Goal: Task Accomplishment & Management: Use online tool/utility

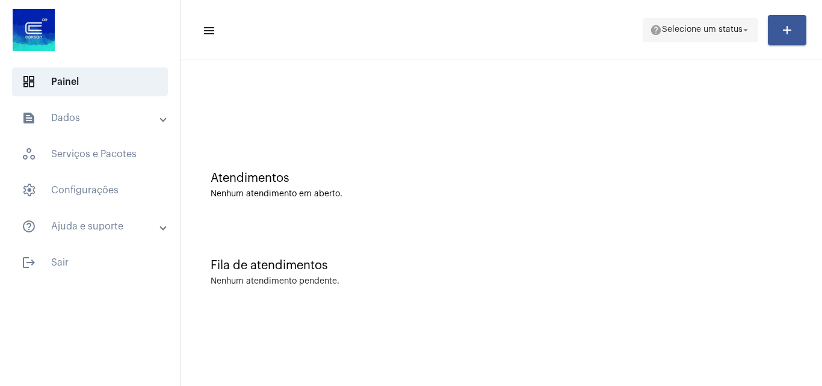
click at [720, 29] on span "Selecione um status" at bounding box center [702, 30] width 81 height 8
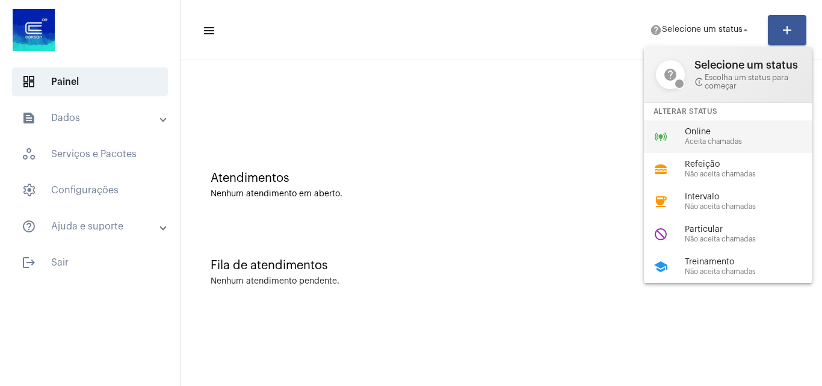
click at [717, 132] on span "Online" at bounding box center [753, 132] width 137 height 9
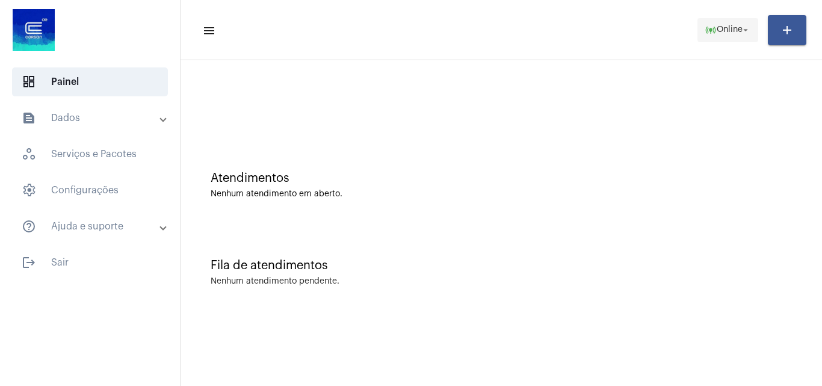
click at [729, 26] on span "Online" at bounding box center [730, 30] width 26 height 8
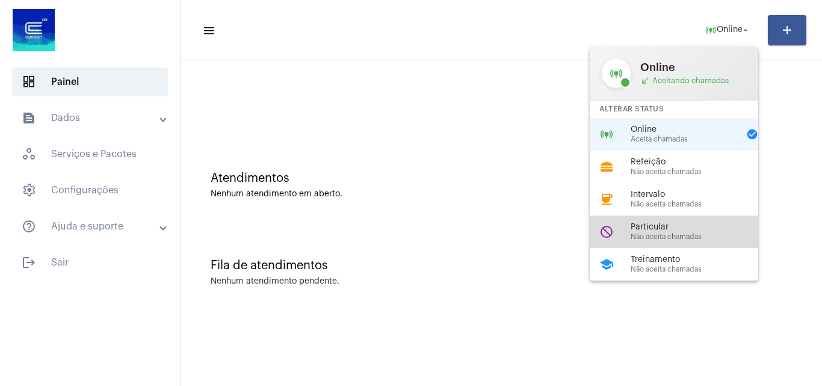
click at [698, 221] on div "do_not_disturb Particular Não aceita chamadas" at bounding box center [684, 231] width 188 height 32
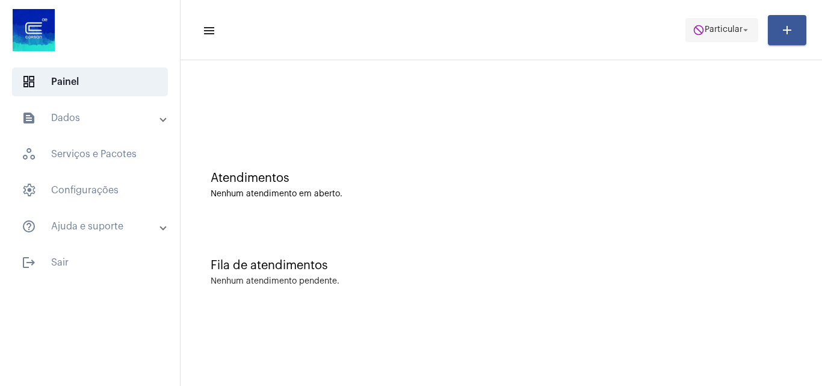
click at [730, 34] on span "Particular" at bounding box center [724, 30] width 38 height 8
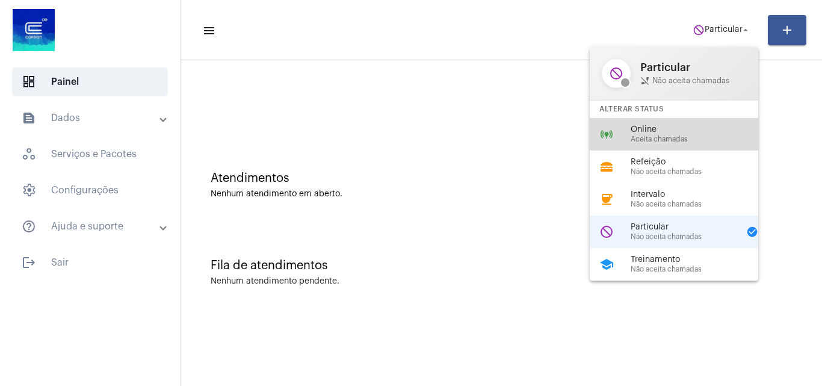
click at [686, 130] on span "Online" at bounding box center [699, 129] width 137 height 9
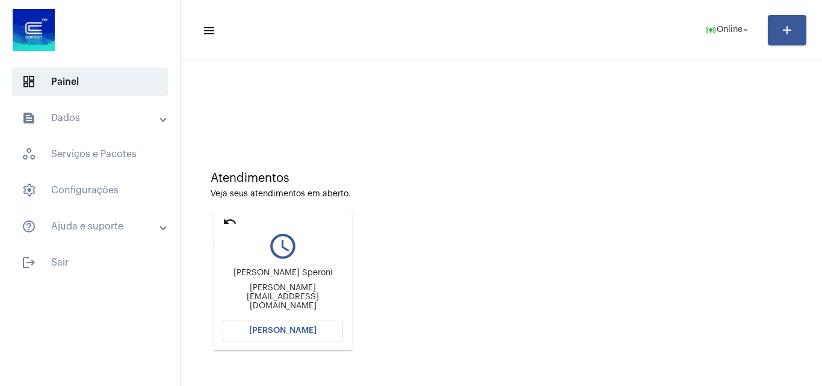
click at [228, 220] on mat-icon "undo" at bounding box center [230, 221] width 14 height 14
click at [295, 328] on span "[PERSON_NAME]" at bounding box center [282, 330] width 67 height 8
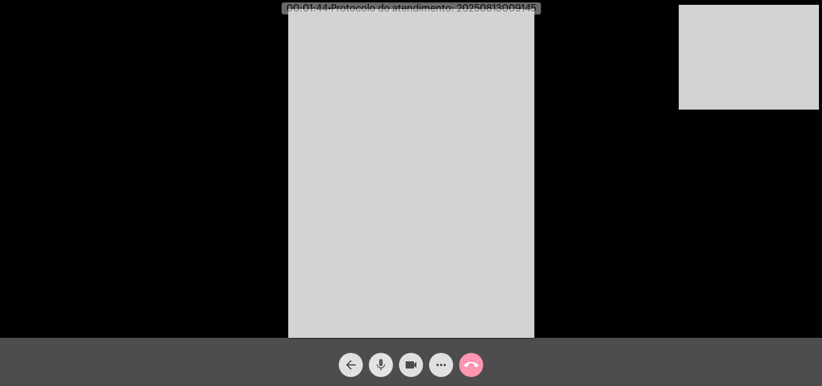
click at [382, 356] on span "mic" at bounding box center [381, 365] width 14 height 24
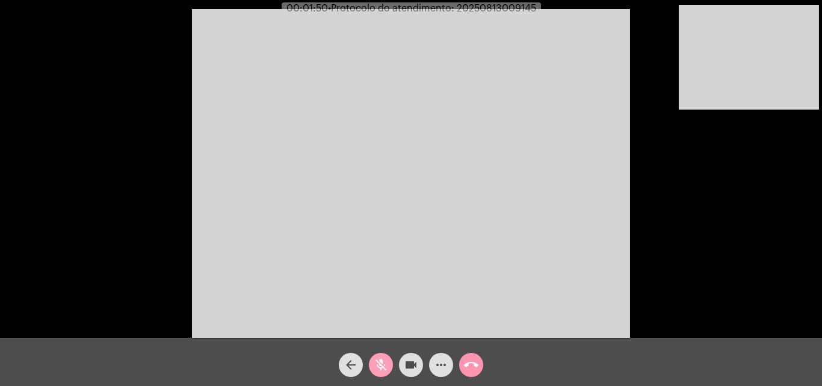
drag, startPoint x: 382, startPoint y: 354, endPoint x: 398, endPoint y: 395, distance: 44.0
click at [398, 385] on html "00:01:50 • Protocolo do atendimento: 20250813009145 Acessando Câmera e Microfon…" at bounding box center [411, 193] width 822 height 386
click at [374, 360] on mat-icon "mic_off" at bounding box center [381, 364] width 14 height 14
click at [374, 360] on mat-icon "mic" at bounding box center [381, 364] width 14 height 14
click at [416, 360] on mat-icon "videocam" at bounding box center [411, 364] width 14 height 14
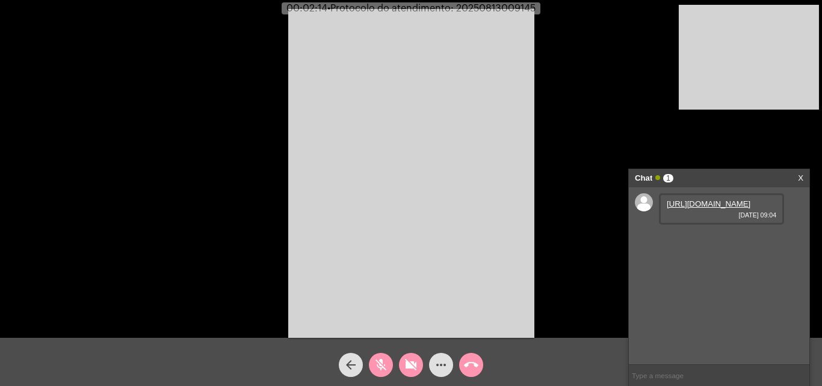
click at [416, 362] on mat-icon "videocam_off" at bounding box center [411, 364] width 14 height 14
click at [719, 208] on link "[URL][DOMAIN_NAME]" at bounding box center [709, 203] width 84 height 9
click at [404, 362] on mat-icon "videocam" at bounding box center [411, 364] width 14 height 14
click at [406, 368] on mat-icon "videocam_off" at bounding box center [411, 364] width 14 height 14
click at [694, 243] on link "[URL][DOMAIN_NAME]" at bounding box center [709, 237] width 84 height 9
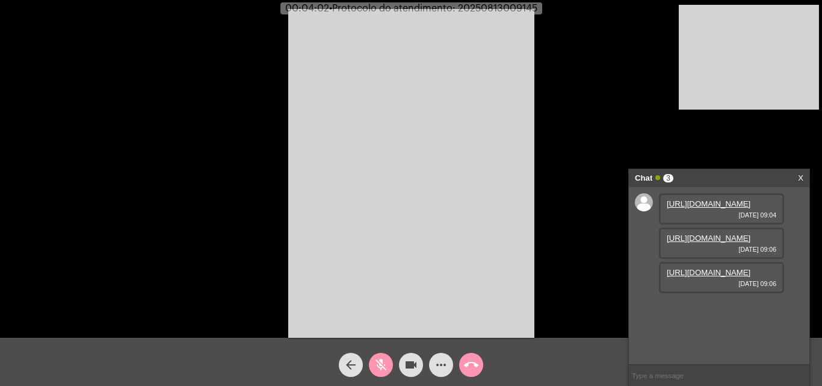
click at [385, 357] on mat-icon "mic_off" at bounding box center [381, 364] width 14 height 14
click at [717, 336] on link "[URL][DOMAIN_NAME]" at bounding box center [709, 340] width 84 height 9
click at [385, 360] on mat-icon "mic" at bounding box center [381, 364] width 14 height 14
click at [412, 359] on mat-icon "videocam" at bounding box center [411, 364] width 14 height 14
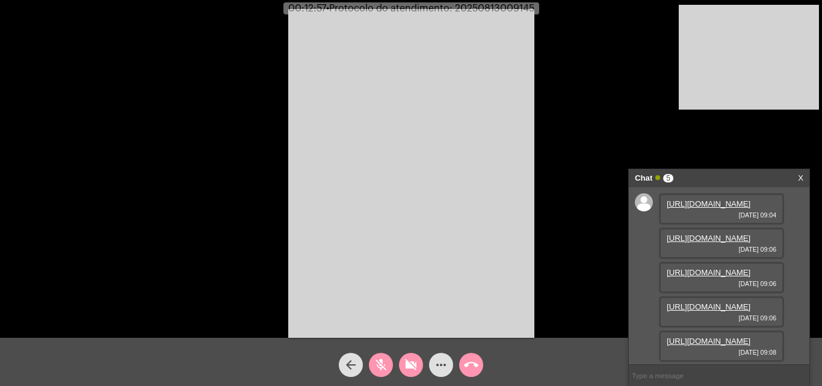
click at [374, 360] on mat-icon "mic_off" at bounding box center [381, 364] width 14 height 14
click at [411, 362] on mat-icon "videocam_off" at bounding box center [411, 364] width 14 height 14
click at [382, 358] on mat-icon "mic" at bounding box center [381, 364] width 14 height 14
click at [415, 364] on mat-icon "videocam" at bounding box center [411, 364] width 14 height 14
click at [402, 360] on button "videocam_off" at bounding box center [411, 365] width 24 height 24
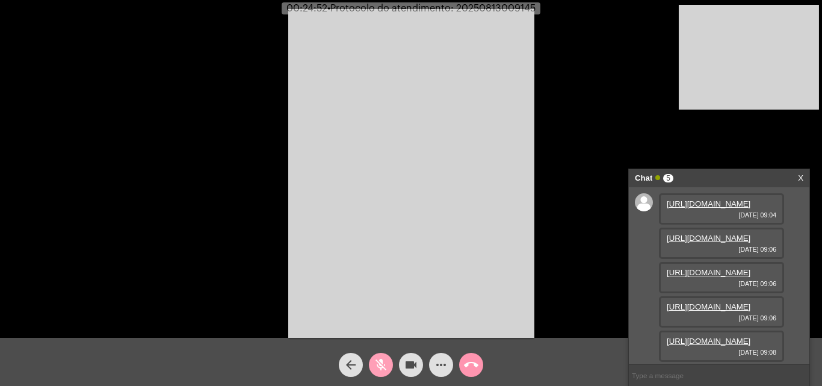
click at [385, 362] on mat-icon "mic_off" at bounding box center [381, 364] width 14 height 14
click at [601, 106] on div "Acessando Câmera e Microfone..." at bounding box center [411, 172] width 820 height 338
drag, startPoint x: 381, startPoint y: 368, endPoint x: 418, endPoint y: 364, distance: 37.5
click at [385, 368] on mat-icon "mic" at bounding box center [381, 364] width 14 height 14
click at [418, 363] on button "videocam" at bounding box center [411, 365] width 24 height 24
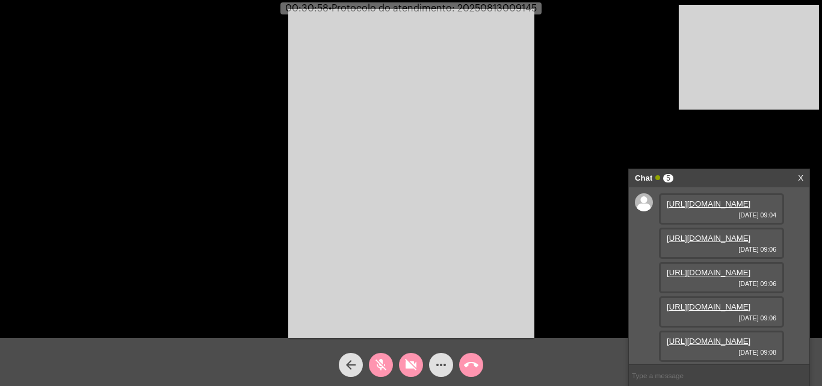
click at [414, 356] on span "videocam_off" at bounding box center [411, 365] width 14 height 24
click at [447, 363] on mat-icon "more_horiz" at bounding box center [441, 364] width 14 height 14
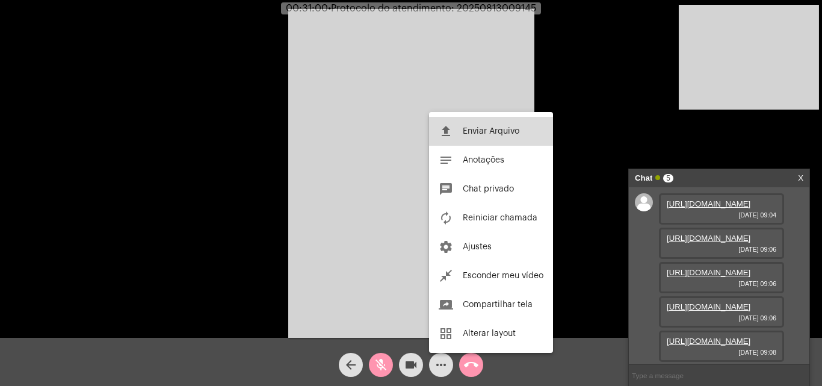
click at [493, 136] on button "file_upload Enviar Arquivo" at bounding box center [491, 131] width 124 height 29
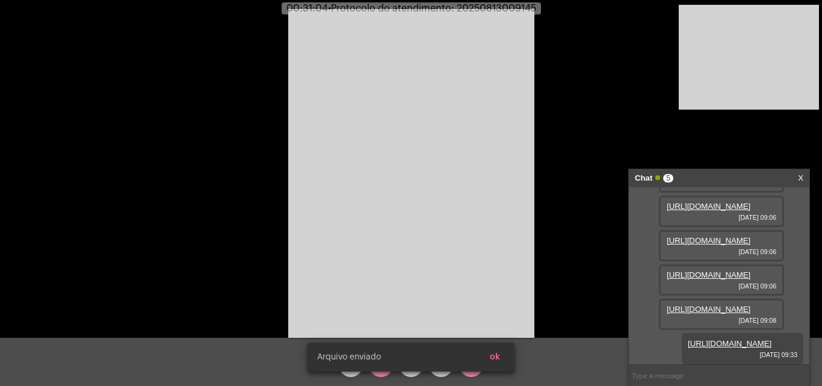
scroll to position [194, 0]
click at [385, 370] on snack-bar-container "[PERSON_NAME] enviado ok" at bounding box center [411, 356] width 207 height 29
click at [385, 374] on div "[PERSON_NAME] enviado ok" at bounding box center [411, 357] width 236 height 58
click at [401, 274] on video at bounding box center [411, 173] width 246 height 329
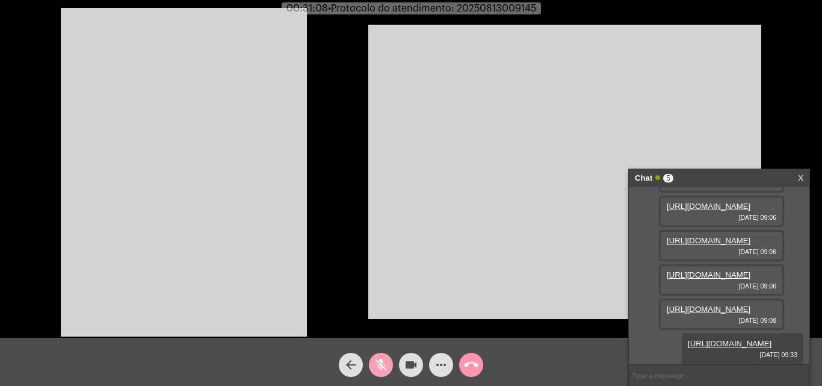
click at [381, 368] on mat-icon "mic_off" at bounding box center [381, 364] width 14 height 14
click at [232, 231] on video at bounding box center [184, 172] width 246 height 329
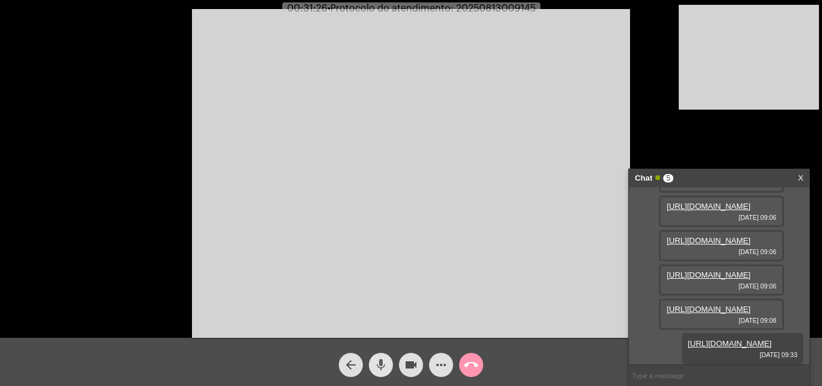
click at [380, 366] on mat-icon "mic" at bounding box center [381, 364] width 14 height 14
click at [410, 362] on mat-icon "videocam" at bounding box center [411, 364] width 14 height 14
click at [412, 359] on mat-icon "videocam_off" at bounding box center [411, 364] width 14 height 14
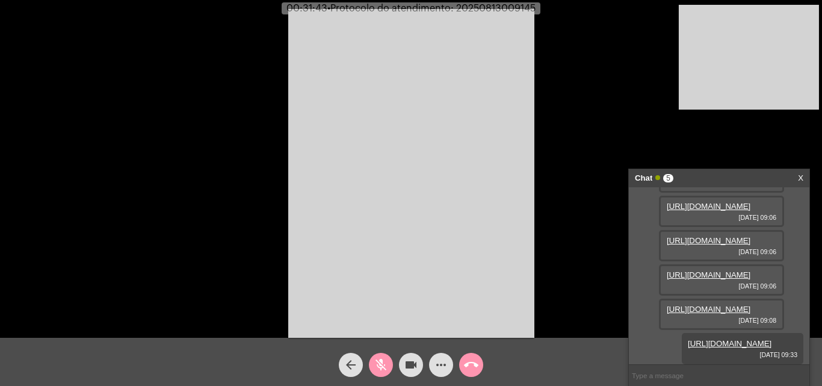
click at [383, 367] on mat-icon "mic_off" at bounding box center [381, 364] width 14 height 14
click at [500, 5] on span "• Protocolo do atendimento: 20250813009145" at bounding box center [431, 9] width 208 height 10
copy span "20250813009145"
click at [673, 373] on input "text" at bounding box center [719, 375] width 181 height 21
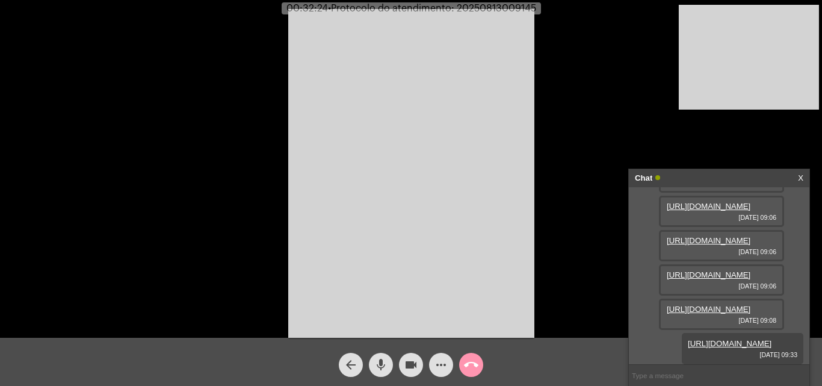
paste input "20250813009145"
type input "2"
click at [688, 374] on input "text" at bounding box center [719, 375] width 181 height 21
type input "oi"
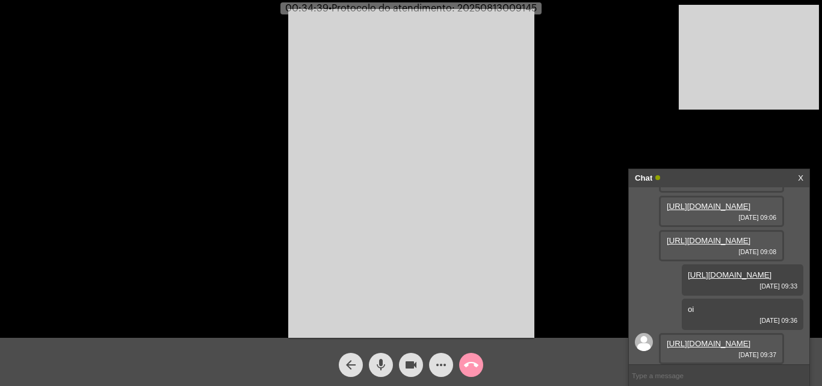
scroll to position [290, 0]
click at [697, 339] on link "[URL][DOMAIN_NAME]" at bounding box center [709, 343] width 84 height 9
click at [484, 7] on span "• Protocolo do atendimento: 20250813009145" at bounding box center [433, 9] width 208 height 10
click at [484, 7] on span "• Protocolo do atendimento: 20250813009145" at bounding box center [432, 9] width 208 height 10
copy span "20250813009145"
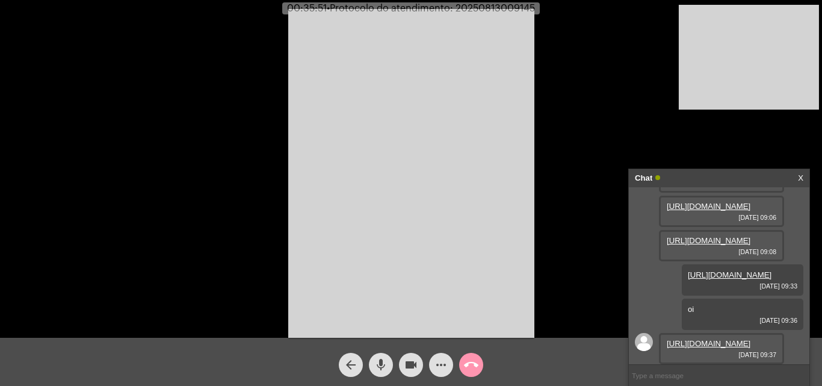
click at [708, 374] on input "text" at bounding box center [719, 375] width 181 height 21
paste input "20250813009145"
type input "20250813009145"
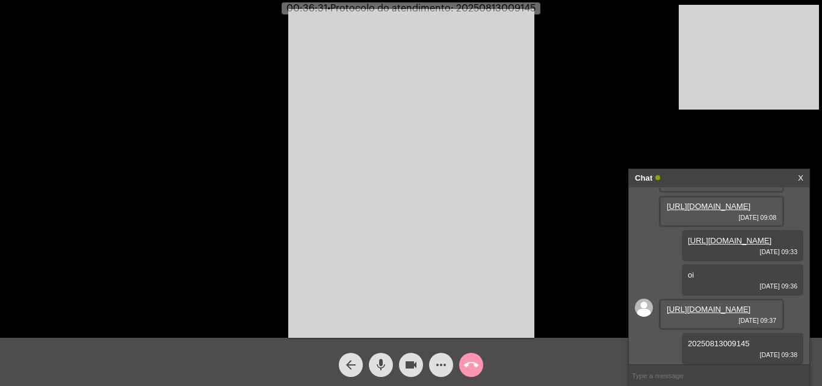
click at [471, 359] on mat-icon "call_end" at bounding box center [471, 364] width 14 height 14
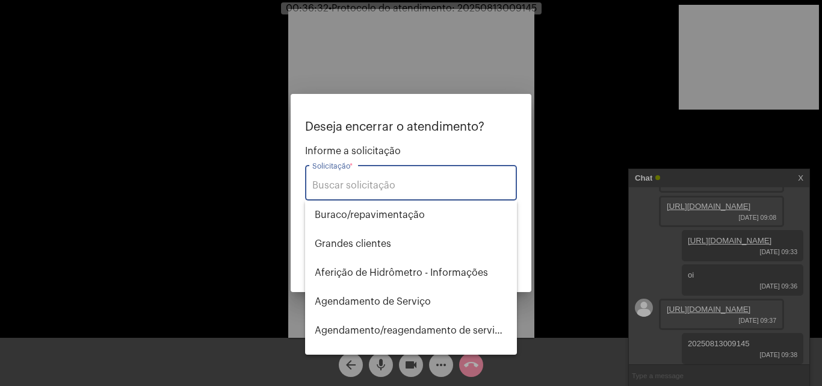
click at [402, 188] on input "Solicitação *" at bounding box center [410, 185] width 197 height 11
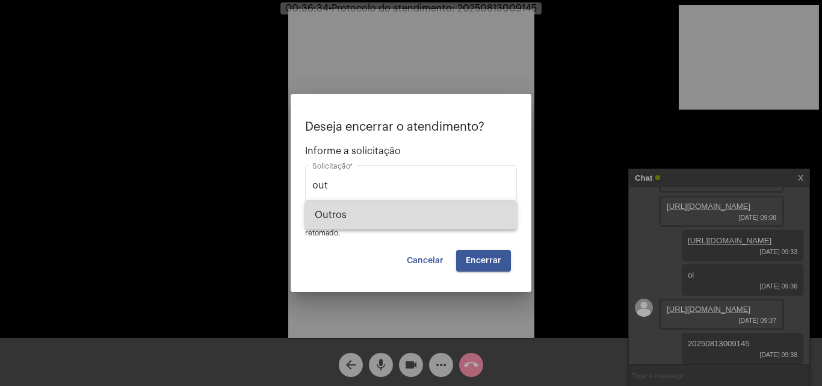
click at [383, 215] on span "Outros" at bounding box center [411, 214] width 193 height 29
type input "Outros"
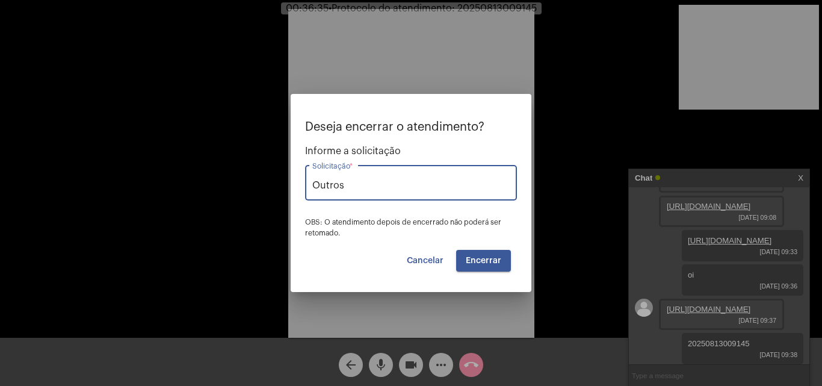
click at [495, 265] on button "Encerrar" at bounding box center [483, 261] width 55 height 22
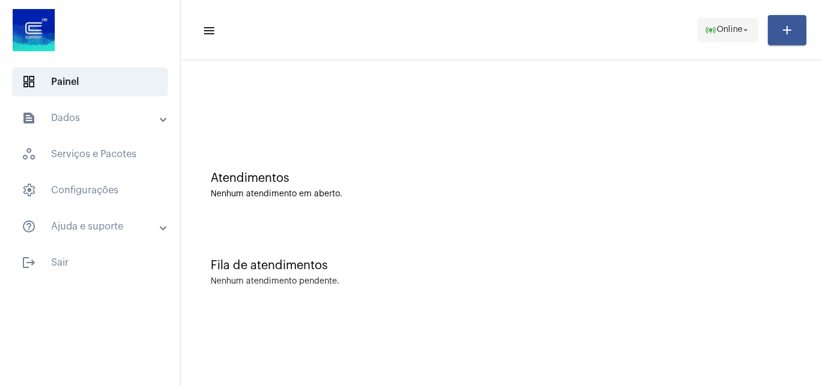
click at [722, 32] on span "Online" at bounding box center [730, 30] width 26 height 8
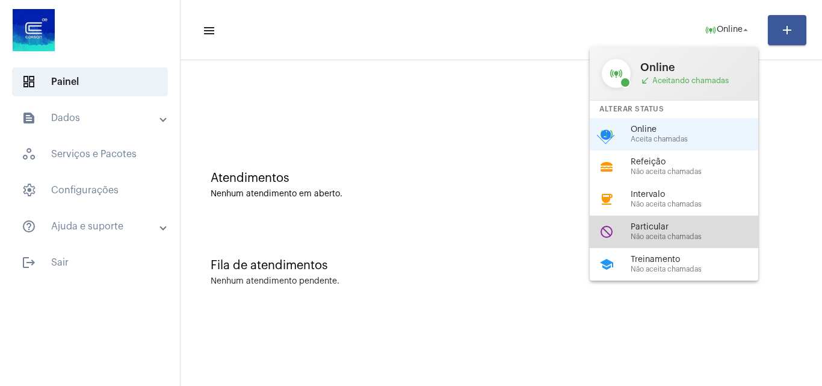
click at [666, 227] on span "Particular" at bounding box center [699, 227] width 137 height 9
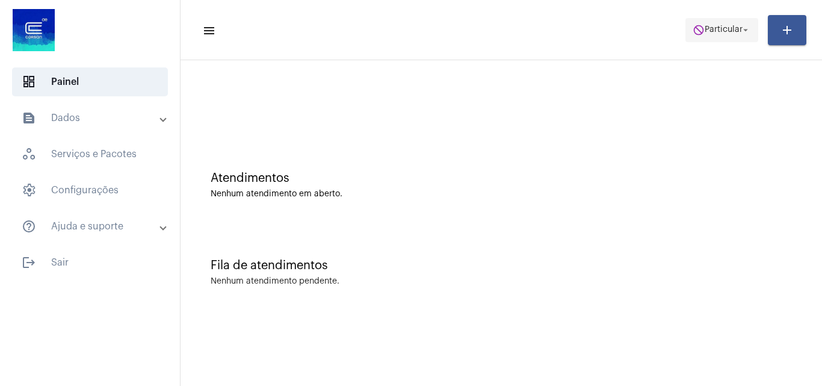
click at [732, 34] on span "do_not_disturb Particular arrow_drop_down" at bounding box center [722, 30] width 58 height 22
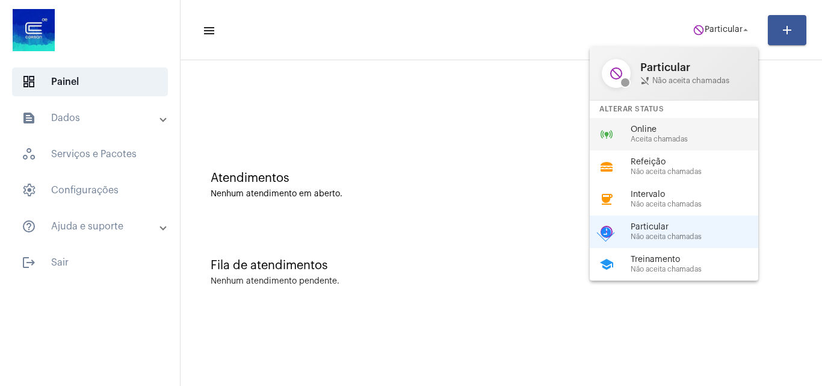
click at [679, 135] on span "Aceita chamadas" at bounding box center [699, 139] width 137 height 8
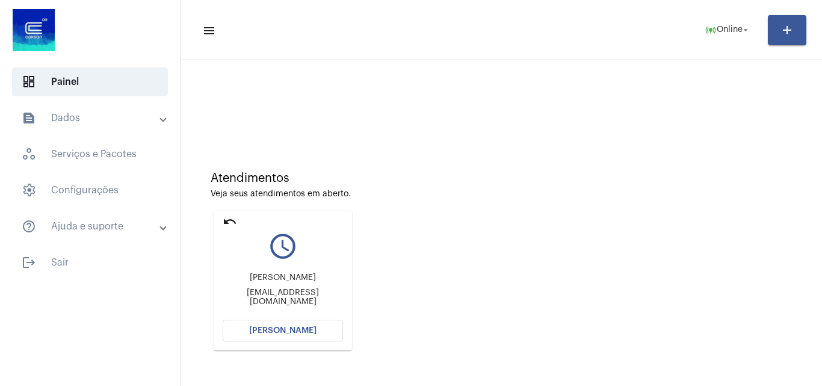
click at [230, 220] on mat-icon "undo" at bounding box center [230, 221] width 14 height 14
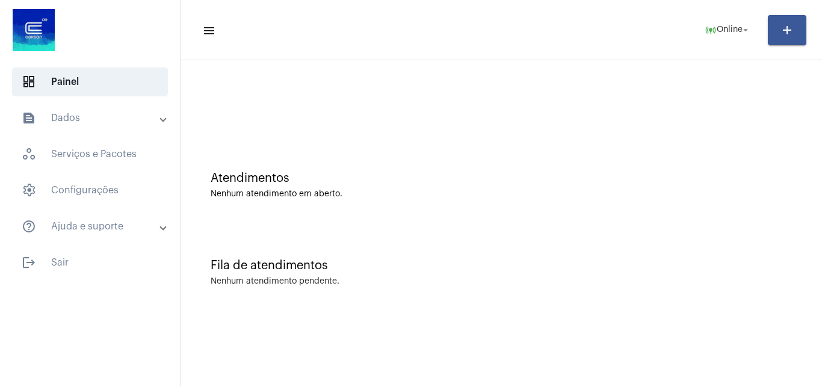
drag, startPoint x: 672, startPoint y: 241, endPoint x: 540, endPoint y: 191, distance: 140.7
click at [672, 241] on div "Fila de atendimentos Nenhum atendimento pendente." at bounding box center [501, 266] width 629 height 87
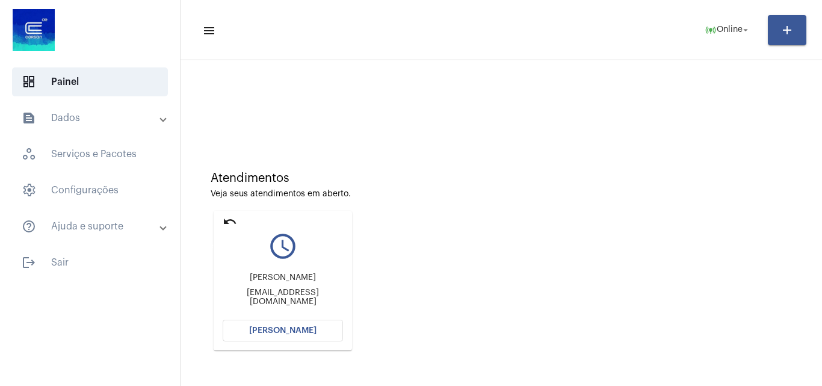
click at [231, 220] on mat-icon "undo" at bounding box center [230, 221] width 14 height 14
click at [719, 266] on div "Atendimentos Veja seus atendimentos em aberto. undo query_builder [PERSON_NAME]…" at bounding box center [501, 256] width 629 height 242
click at [305, 321] on button "[PERSON_NAME]" at bounding box center [283, 331] width 120 height 22
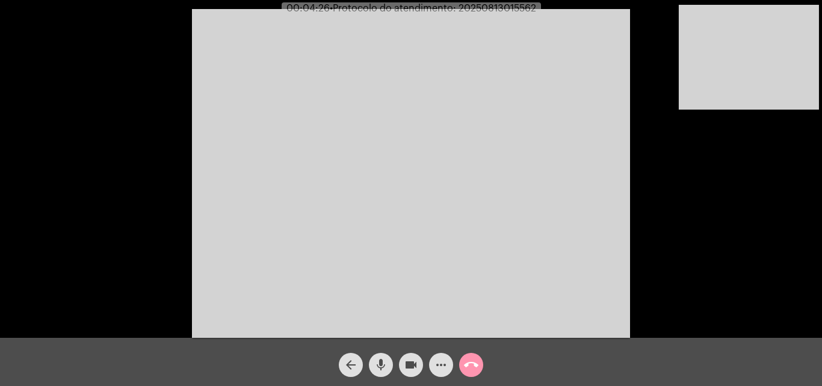
click at [376, 369] on mat-icon "mic" at bounding box center [381, 364] width 14 height 14
click at [413, 363] on mat-icon "videocam" at bounding box center [411, 364] width 14 height 14
click at [383, 361] on mat-icon "mic_off" at bounding box center [381, 364] width 14 height 14
click at [414, 365] on mat-icon "videocam_off" at bounding box center [411, 364] width 14 height 14
click at [414, 367] on mat-icon "videocam" at bounding box center [411, 364] width 14 height 14
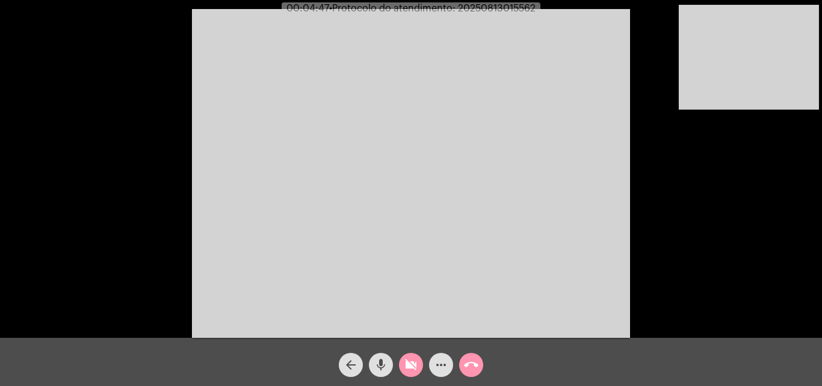
click at [385, 365] on mat-icon "mic" at bounding box center [381, 364] width 14 height 14
click at [419, 363] on button "videocam_off" at bounding box center [411, 365] width 24 height 24
click at [373, 355] on button "mic_off" at bounding box center [381, 365] width 24 height 24
drag, startPoint x: 393, startPoint y: 205, endPoint x: 385, endPoint y: 230, distance: 27.2
click at [393, 205] on video at bounding box center [411, 173] width 438 height 329
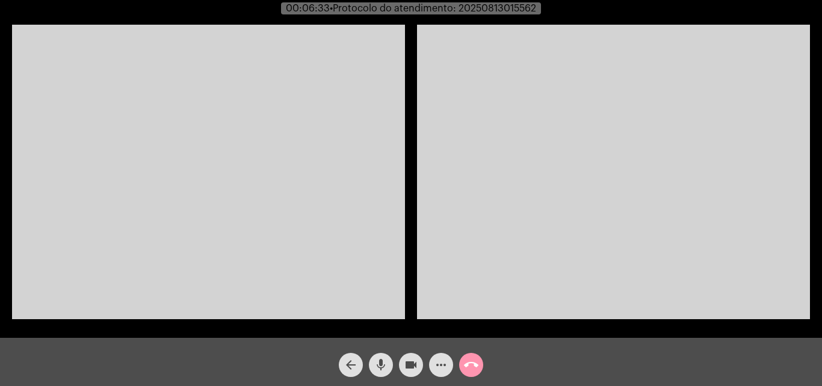
click at [384, 364] on mat-icon "mic" at bounding box center [381, 364] width 14 height 14
drag, startPoint x: 383, startPoint y: 361, endPoint x: 384, endPoint y: 335, distance: 26.5
click at [383, 362] on mat-icon "mic_off" at bounding box center [381, 364] width 14 height 14
click at [469, 363] on mat-icon "call_end" at bounding box center [471, 364] width 14 height 14
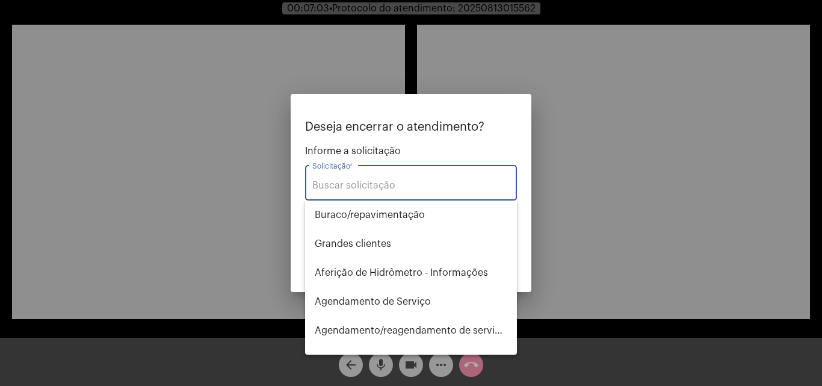
click at [424, 190] on input "Solicitação *" at bounding box center [410, 185] width 197 height 11
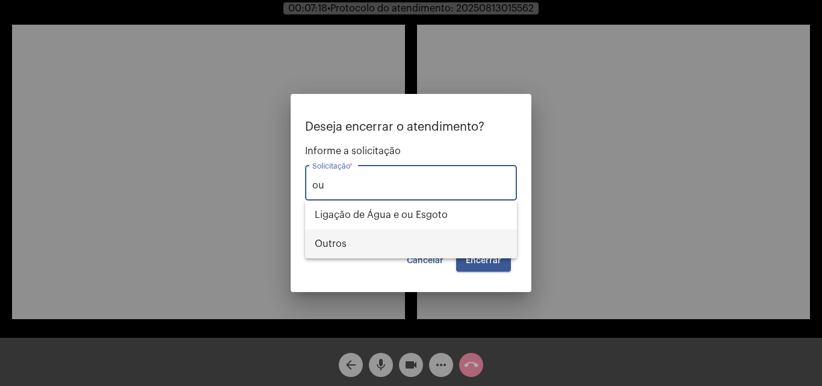
click at [397, 245] on span "Outros" at bounding box center [411, 243] width 193 height 29
type input "Outros"
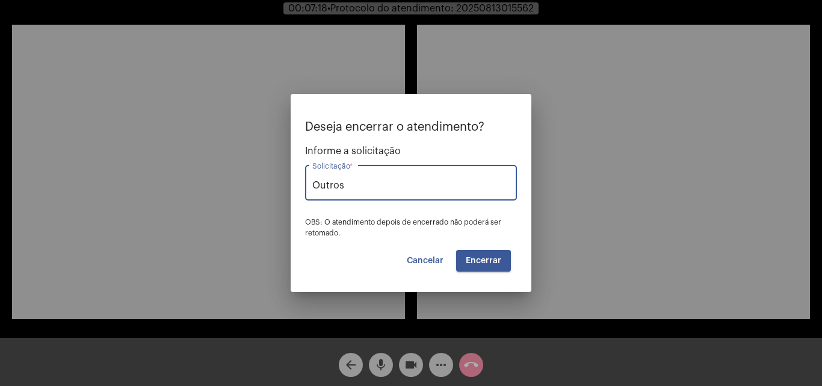
click at [474, 263] on span "Encerrar" at bounding box center [484, 260] width 36 height 8
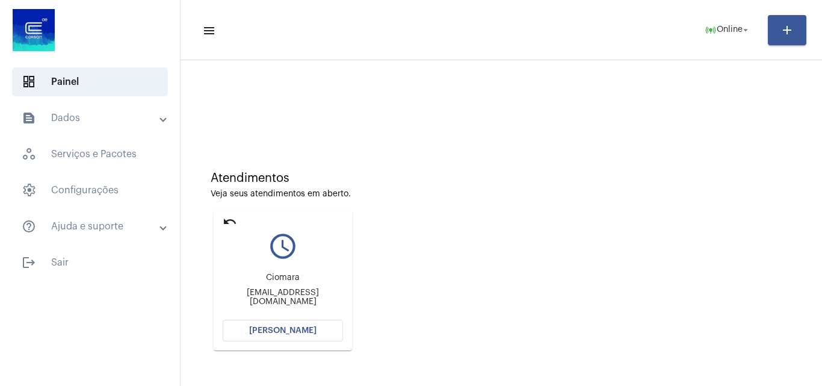
click at [284, 330] on span "[PERSON_NAME]" at bounding box center [282, 330] width 67 height 8
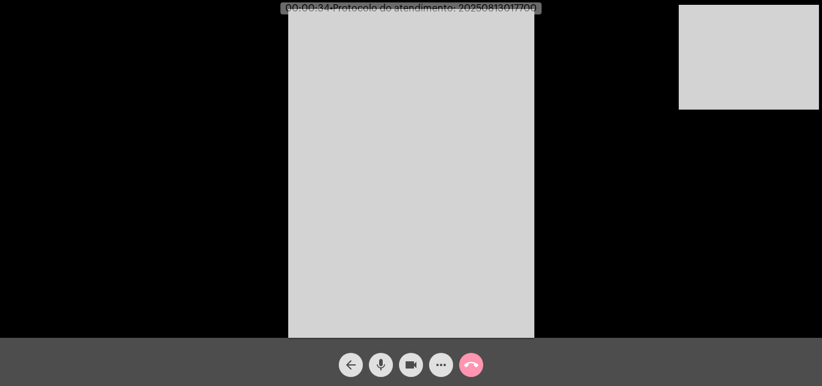
click at [547, 161] on div "Acessando Câmera e Microfone..." at bounding box center [411, 172] width 820 height 338
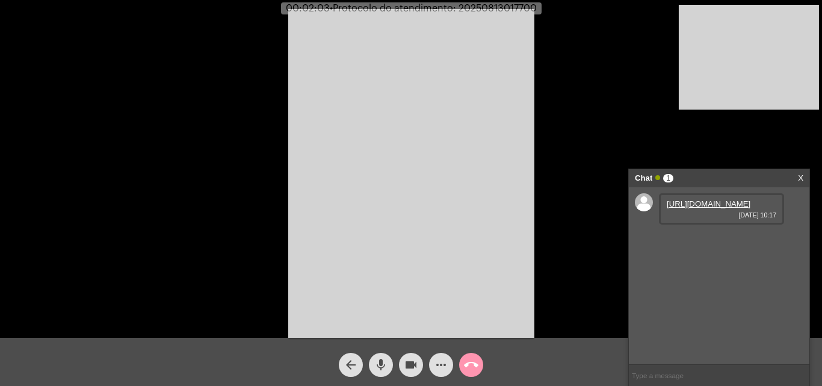
click at [699, 208] on link "[URL][DOMAIN_NAME]" at bounding box center [709, 203] width 84 height 9
click at [386, 360] on mat-icon "mic" at bounding box center [381, 364] width 14 height 14
drag, startPoint x: 433, startPoint y: 368, endPoint x: 424, endPoint y: 370, distance: 9.1
click at [433, 369] on button "more_horiz" at bounding box center [441, 365] width 24 height 24
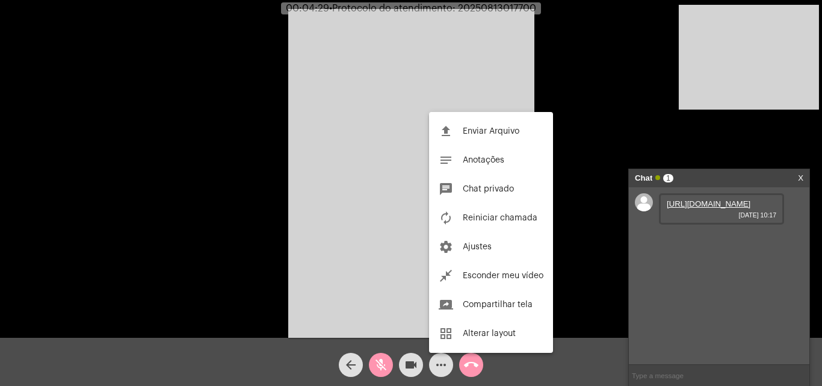
click at [413, 365] on div at bounding box center [411, 193] width 822 height 386
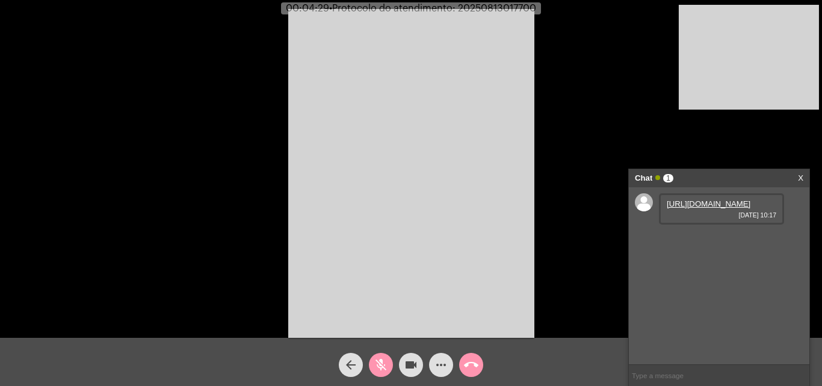
click at [413, 365] on mat-icon "videocam" at bounding box center [411, 364] width 14 height 14
click at [381, 367] on mat-icon "mic_off" at bounding box center [381, 364] width 14 height 14
click at [382, 357] on span "mic" at bounding box center [381, 365] width 14 height 24
click at [380, 363] on mat-icon "mic_off" at bounding box center [381, 364] width 14 height 14
click at [407, 366] on mat-icon "videocam_off" at bounding box center [411, 364] width 14 height 14
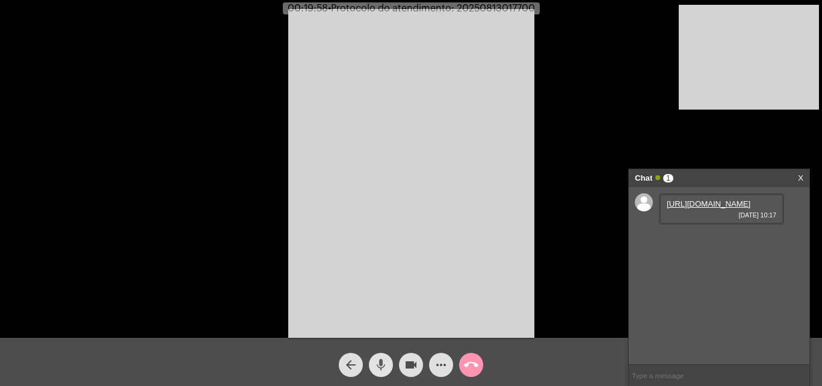
click at [378, 367] on mat-icon "mic" at bounding box center [381, 364] width 14 height 14
click at [382, 362] on mat-icon "mic_off" at bounding box center [381, 364] width 14 height 14
click at [380, 361] on mat-icon "mic" at bounding box center [381, 364] width 14 height 14
click at [413, 368] on mat-icon "videocam" at bounding box center [411, 364] width 14 height 14
click at [408, 370] on mat-icon "videocam_off" at bounding box center [411, 364] width 14 height 14
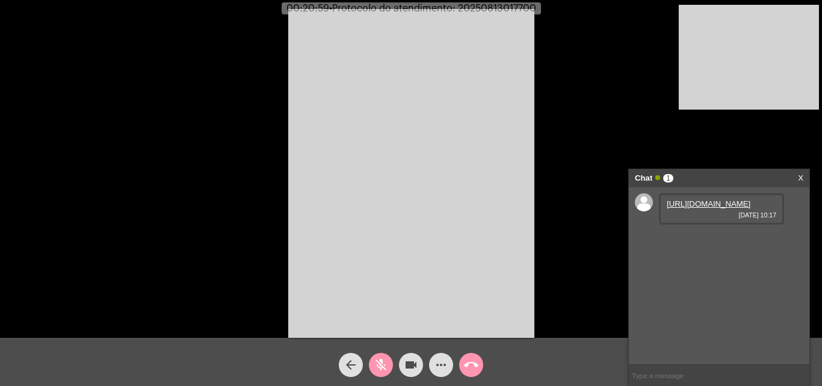
click at [407, 354] on span "videocam" at bounding box center [411, 365] width 14 height 24
drag, startPoint x: 410, startPoint y: 365, endPoint x: 373, endPoint y: 363, distance: 37.4
click at [410, 365] on mat-icon "videocam_off" at bounding box center [411, 364] width 14 height 14
click at [370, 365] on button "mic_off" at bounding box center [381, 365] width 24 height 24
click at [380, 362] on mat-icon "mic" at bounding box center [381, 364] width 14 height 14
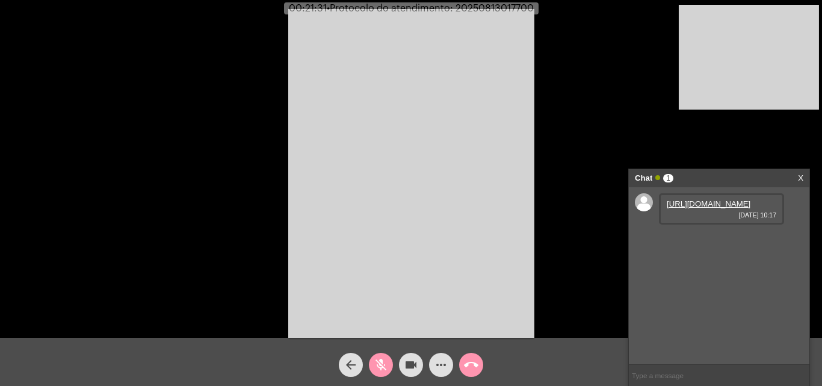
click at [429, 359] on div "more_horiz" at bounding box center [441, 362] width 30 height 30
click at [417, 362] on mat-icon "videocam" at bounding box center [411, 364] width 14 height 14
click at [412, 369] on mat-icon "videocam_off" at bounding box center [411, 364] width 14 height 14
click at [424, 366] on div "videocam" at bounding box center [411, 362] width 30 height 30
click at [417, 365] on mat-icon "videocam_off" at bounding box center [411, 364] width 14 height 14
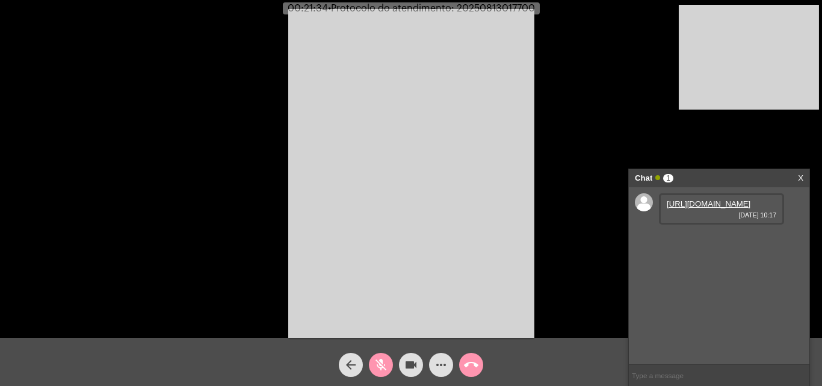
click at [410, 361] on mat-icon "videocam" at bounding box center [411, 364] width 14 height 14
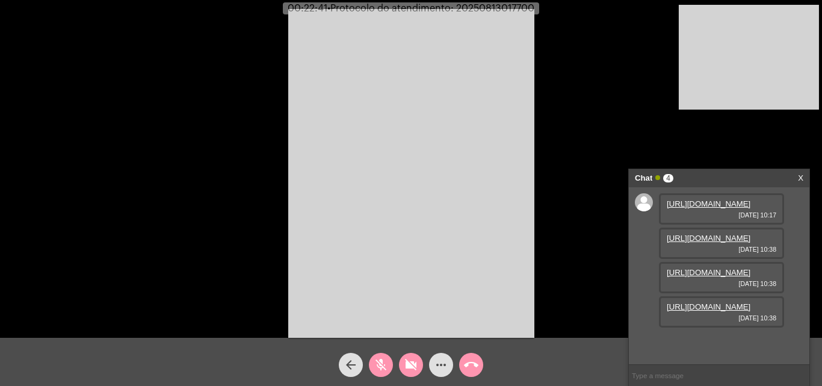
scroll to position [72, 0]
click at [418, 360] on button "videocam_off" at bounding box center [411, 365] width 24 height 24
click at [384, 365] on mat-icon "mic_off" at bounding box center [381, 364] width 14 height 14
click at [378, 361] on mat-icon "mic" at bounding box center [381, 364] width 14 height 14
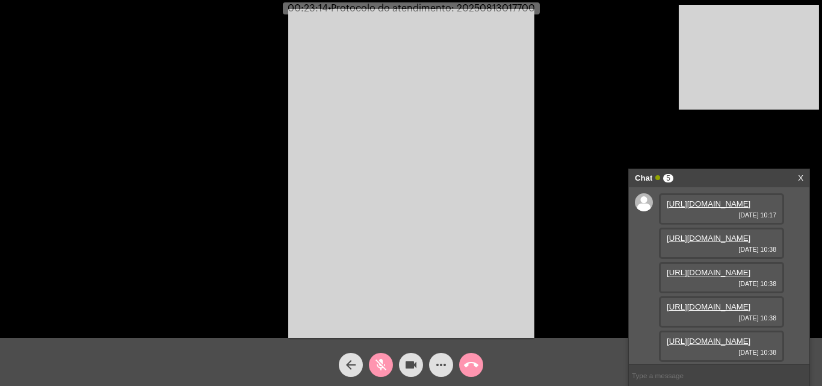
click at [405, 366] on mat-icon "videocam" at bounding box center [411, 364] width 14 height 14
click at [410, 363] on mat-icon "videocam_off" at bounding box center [411, 364] width 14 height 14
click at [386, 363] on mat-icon "mic_off" at bounding box center [381, 364] width 14 height 14
click at [385, 366] on mat-icon "mic" at bounding box center [381, 364] width 14 height 14
click at [405, 366] on mat-icon "videocam" at bounding box center [411, 364] width 14 height 14
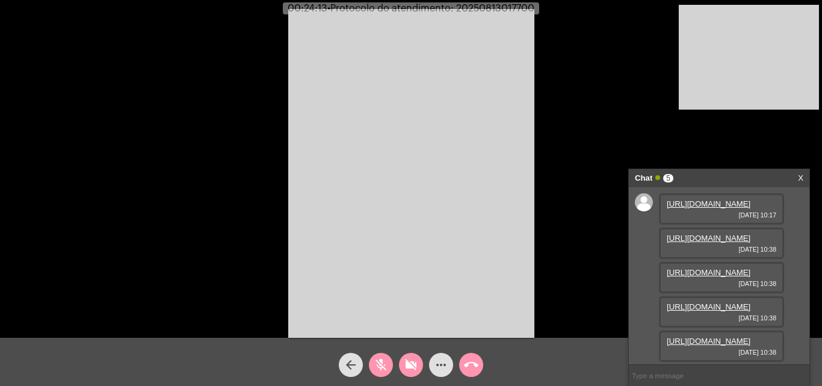
click at [732, 336] on link "[URL][DOMAIN_NAME]" at bounding box center [709, 340] width 84 height 9
click at [703, 243] on link "[URL][DOMAIN_NAME]" at bounding box center [709, 237] width 84 height 9
click at [713, 277] on link "[URL][DOMAIN_NAME]" at bounding box center [709, 272] width 84 height 9
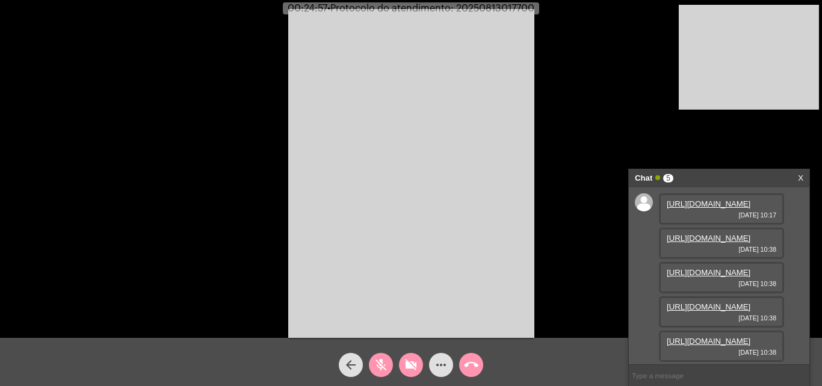
scroll to position [120, 0]
click at [711, 302] on link "[URL][DOMAIN_NAME]" at bounding box center [709, 306] width 84 height 9
click at [410, 364] on mat-icon "videocam_off" at bounding box center [411, 364] width 14 height 14
click at [386, 371] on mat-icon "mic_off" at bounding box center [381, 364] width 14 height 14
click at [384, 360] on mat-icon "mic" at bounding box center [381, 364] width 14 height 14
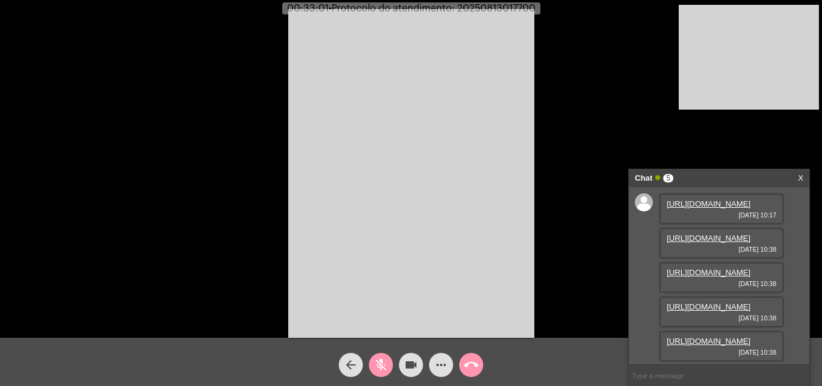
click at [410, 356] on span "videocam" at bounding box center [411, 365] width 14 height 24
click at [407, 364] on mat-icon "videocam_off" at bounding box center [411, 364] width 14 height 14
click at [385, 363] on mat-icon "mic_off" at bounding box center [381, 364] width 14 height 14
click at [384, 366] on mat-icon "mic" at bounding box center [381, 364] width 14 height 14
click at [374, 367] on mat-icon "mic_off" at bounding box center [381, 364] width 14 height 14
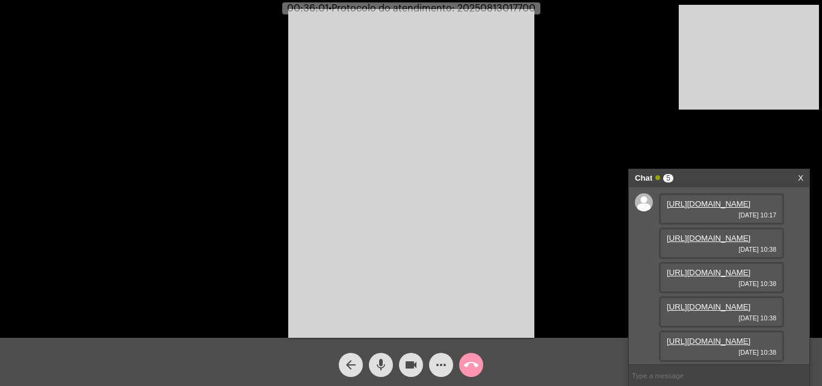
click at [377, 366] on mat-icon "mic" at bounding box center [381, 364] width 14 height 14
click at [401, 362] on button "videocam" at bounding box center [411, 365] width 24 height 24
click at [413, 360] on mat-icon "videocam_off" at bounding box center [411, 364] width 14 height 14
click at [374, 362] on mat-icon "mic_off" at bounding box center [381, 364] width 14 height 14
click at [379, 357] on mat-icon "mic" at bounding box center [381, 364] width 14 height 14
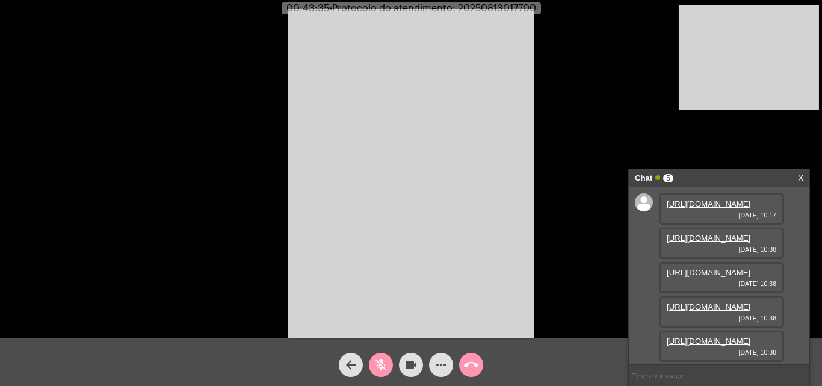
click at [412, 368] on mat-icon "videocam" at bounding box center [411, 364] width 14 height 14
click at [405, 366] on mat-icon "videocam_off" at bounding box center [411, 364] width 14 height 14
click at [380, 371] on mat-icon "mic_off" at bounding box center [381, 364] width 14 height 14
click at [425, 217] on video at bounding box center [411, 173] width 246 height 329
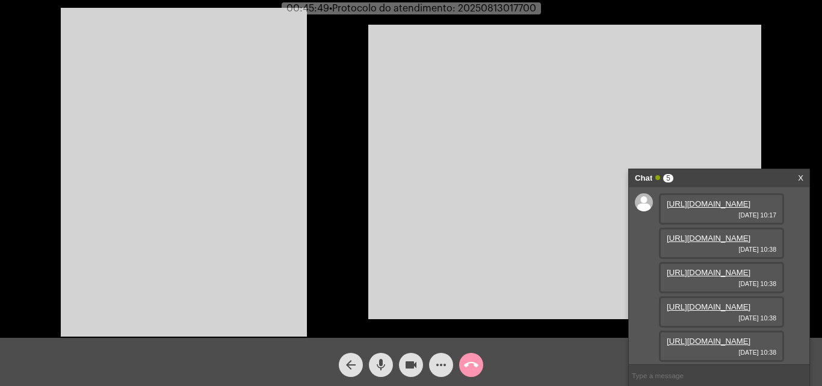
click at [297, 152] on video at bounding box center [184, 172] width 246 height 329
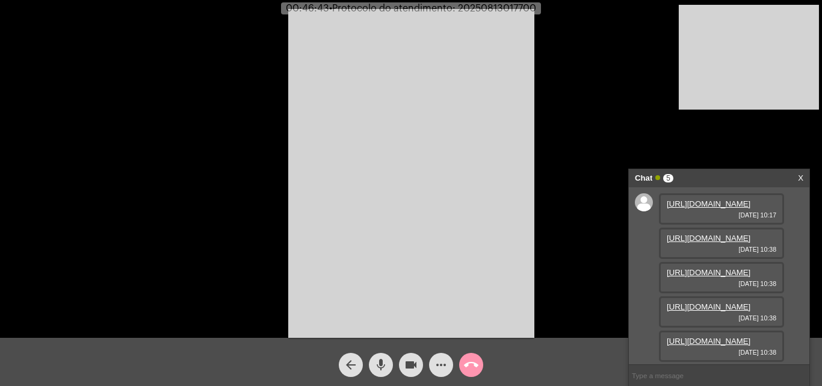
click at [442, 199] on video at bounding box center [411, 173] width 246 height 329
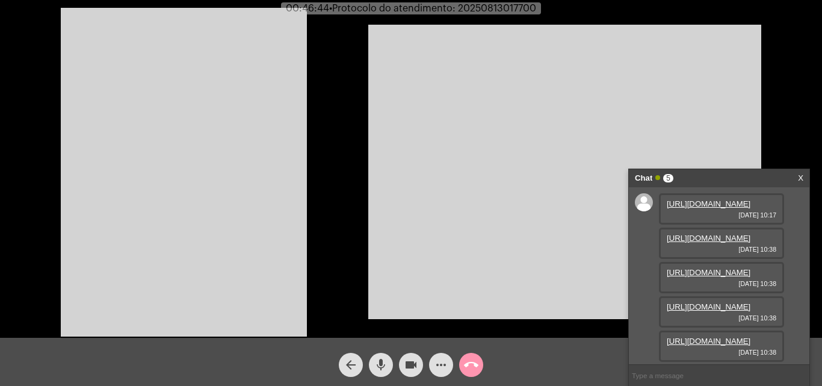
click at [379, 363] on mat-icon "mic" at bounding box center [381, 364] width 14 height 14
click at [381, 360] on mat-icon "mic_off" at bounding box center [381, 364] width 14 height 14
click at [267, 203] on video at bounding box center [184, 172] width 246 height 329
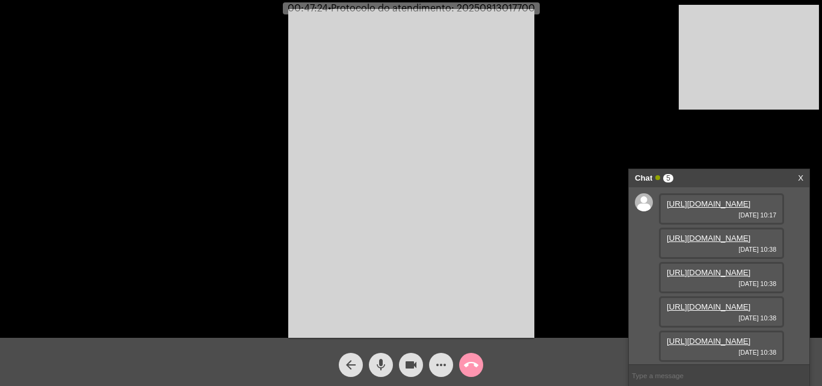
click at [566, 44] on div "Acessando Câmera e Microfone..." at bounding box center [411, 172] width 820 height 338
click at [517, 8] on span "• Protocolo do atendimento: 20250813017700" at bounding box center [433, 9] width 207 height 10
click at [555, 46] on div "Acessando Câmera e Microfone..." at bounding box center [411, 172] width 820 height 338
click at [379, 360] on mat-icon "mic" at bounding box center [381, 364] width 14 height 14
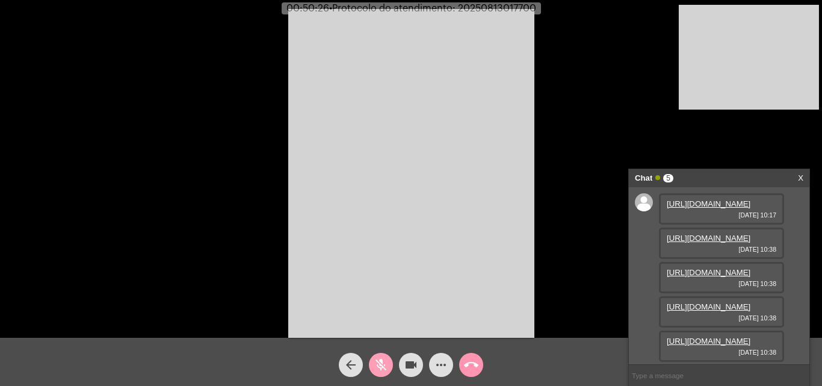
click at [406, 360] on mat-icon "videocam" at bounding box center [411, 364] width 14 height 14
click at [412, 363] on mat-icon "videocam_off" at bounding box center [411, 364] width 14 height 14
click at [383, 362] on mat-icon "mic_off" at bounding box center [381, 364] width 14 height 14
click at [477, 362] on mat-icon "call_end" at bounding box center [471, 364] width 14 height 14
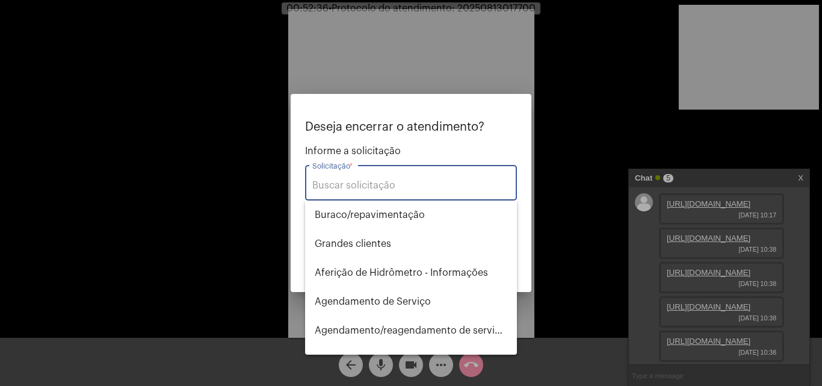
click at [403, 194] on div "Solicitação *" at bounding box center [410, 181] width 197 height 38
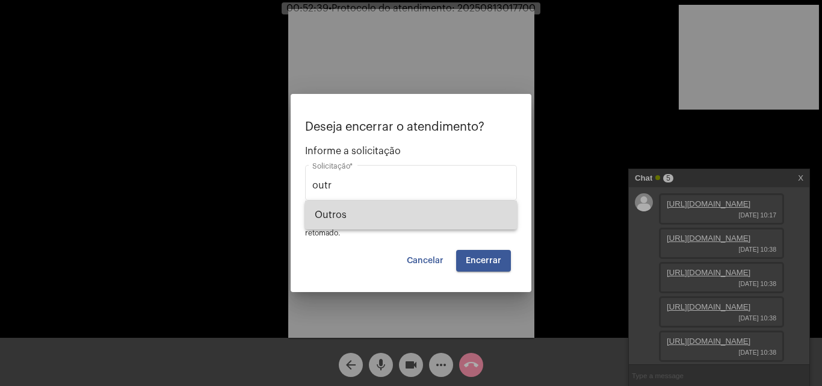
click at [367, 215] on span "Outros" at bounding box center [411, 214] width 193 height 29
type input "Outros"
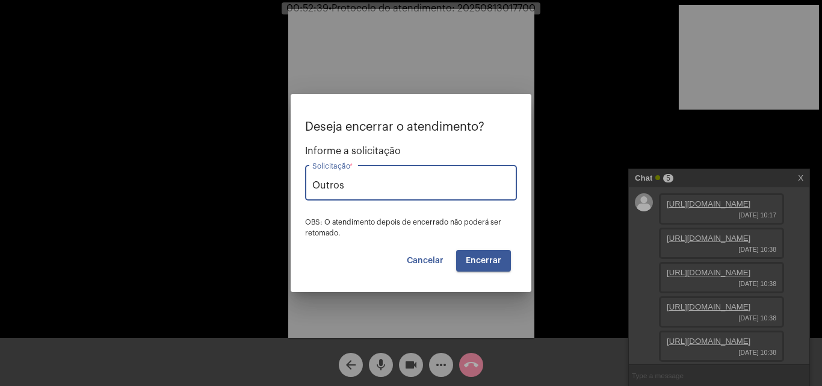
click at [507, 259] on button "Encerrar" at bounding box center [483, 261] width 55 height 22
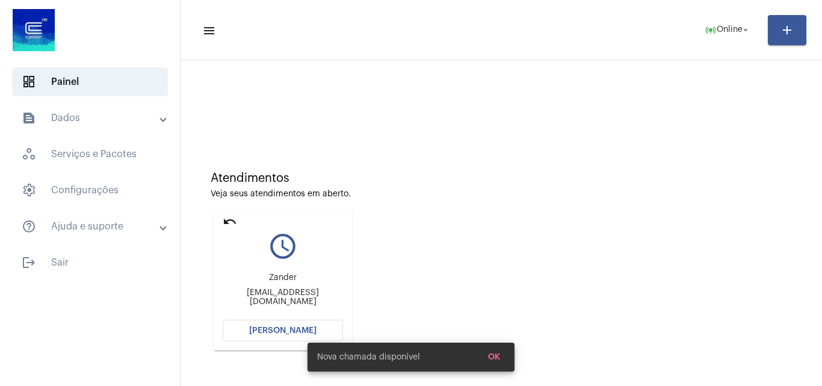
click at [224, 222] on mat-icon "undo" at bounding box center [230, 221] width 14 height 14
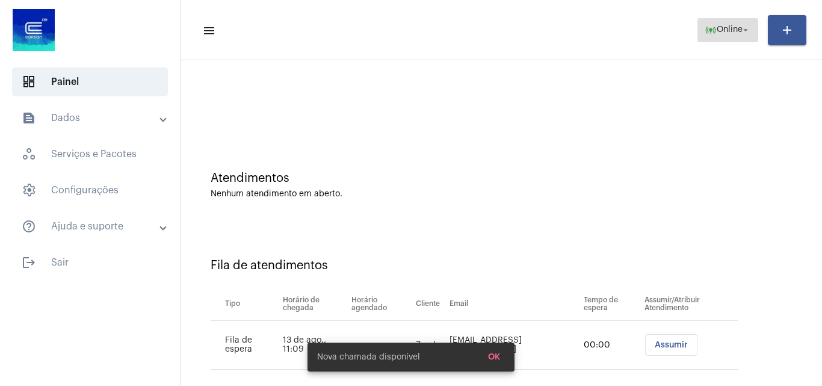
click at [722, 31] on span "Online" at bounding box center [730, 30] width 26 height 8
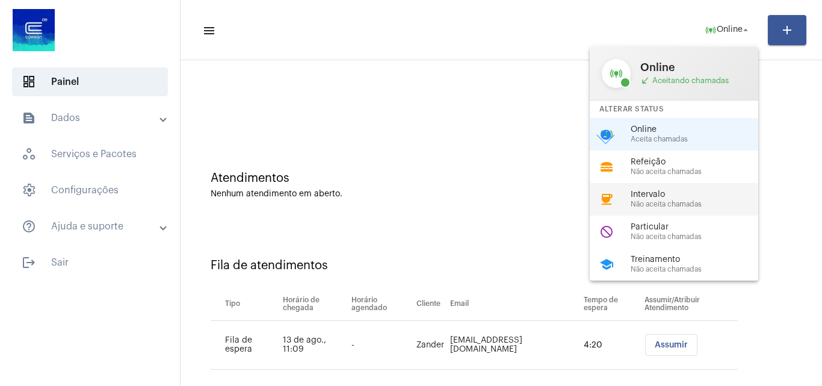
click at [693, 195] on span "Intervalo" at bounding box center [699, 194] width 137 height 9
